Goal: Task Accomplishment & Management: Use online tool/utility

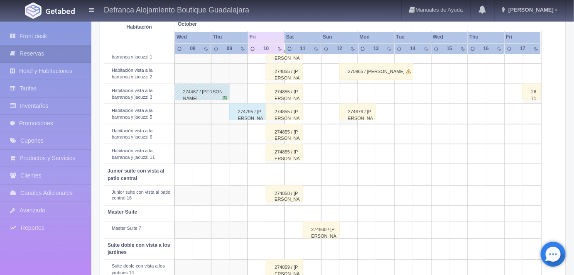
scroll to position [332, 0]
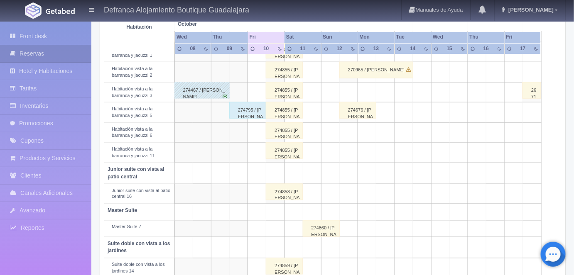
click at [252, 109] on div "274795 / [PERSON_NAME]" at bounding box center [247, 110] width 37 height 17
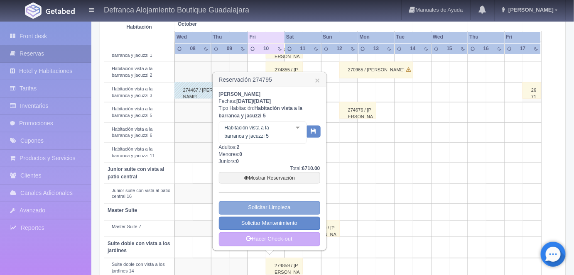
click at [264, 207] on link "Solicitar Limpieza" at bounding box center [269, 208] width 101 height 14
select select "Limpieza"
select select "1092_Habitación vista a la barranca y jacuzzi 5"
type input "2025-10-09"
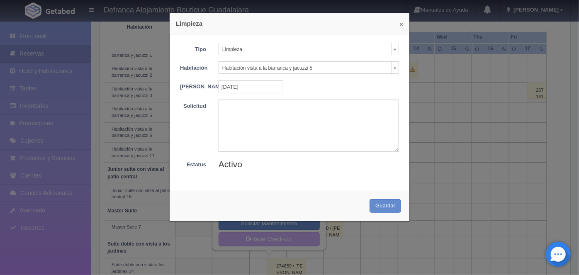
click at [400, 24] on button "×" at bounding box center [402, 24] width 4 height 6
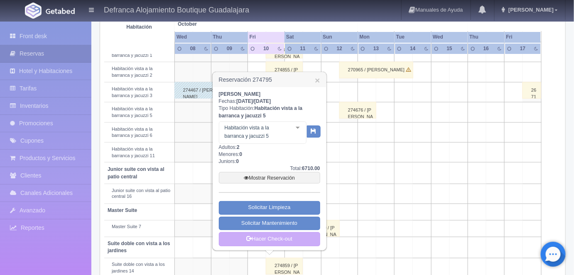
click at [274, 189] on div "LILIANA NÚÑEZ SILVA Fechas: 2025-10-09 / 2025-10-10 Tipo Habitación: Habitación…" at bounding box center [269, 169] width 101 height 156
click at [269, 176] on link "Mostrar Reservación" at bounding box center [269, 178] width 101 height 12
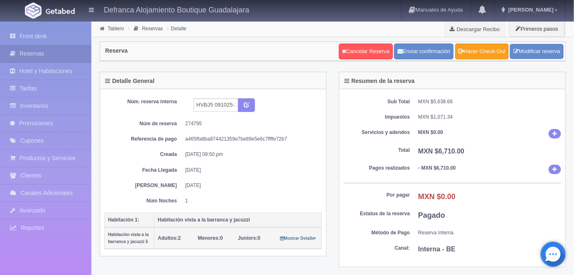
click at [486, 51] on link "Hacer Check-Out" at bounding box center [482, 52] width 54 height 16
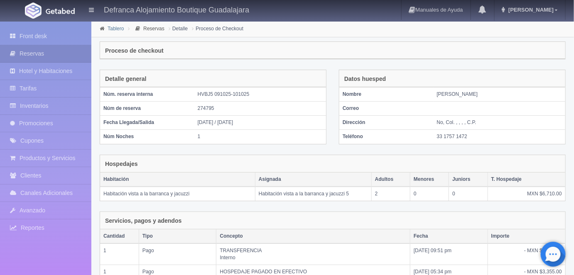
click at [111, 28] on link "Tablero" at bounding box center [116, 29] width 16 height 6
